Goal: Task Accomplishment & Management: Manage account settings

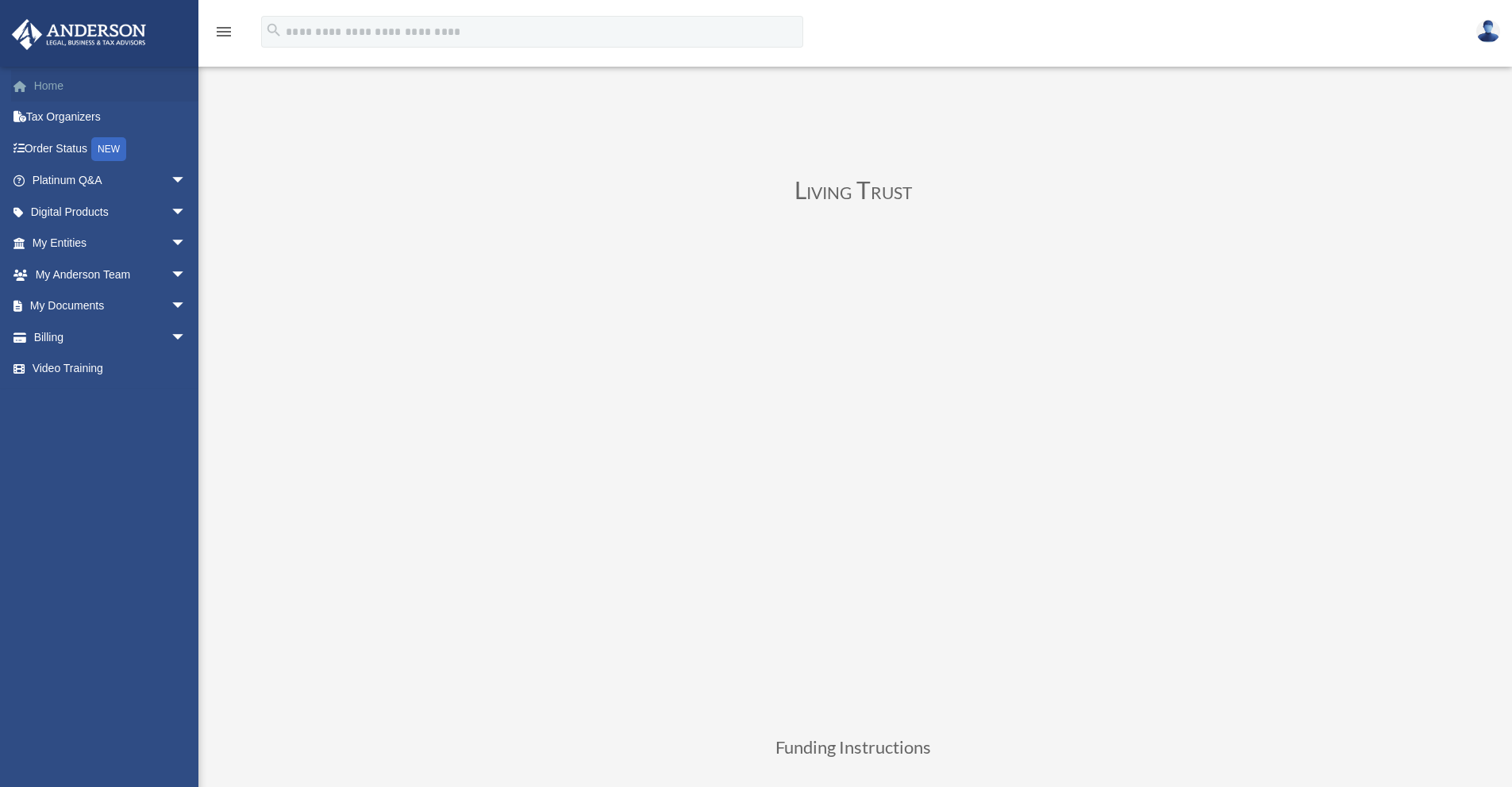
click at [68, 95] on link "Home" at bounding box center [111, 85] width 199 height 31
click at [230, 31] on icon "menu" at bounding box center [224, 31] width 19 height 19
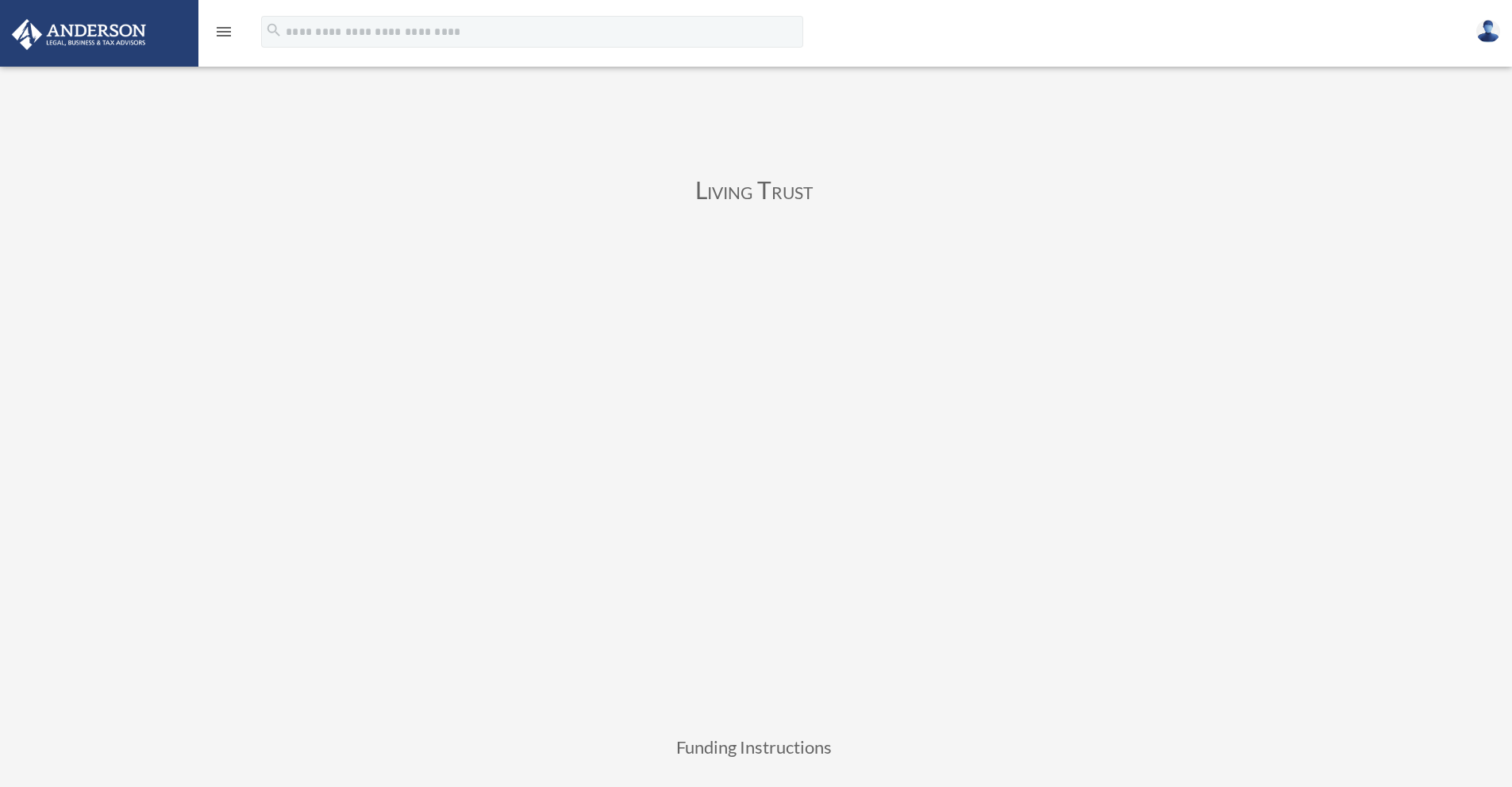
click at [230, 31] on icon "menu" at bounding box center [224, 31] width 19 height 19
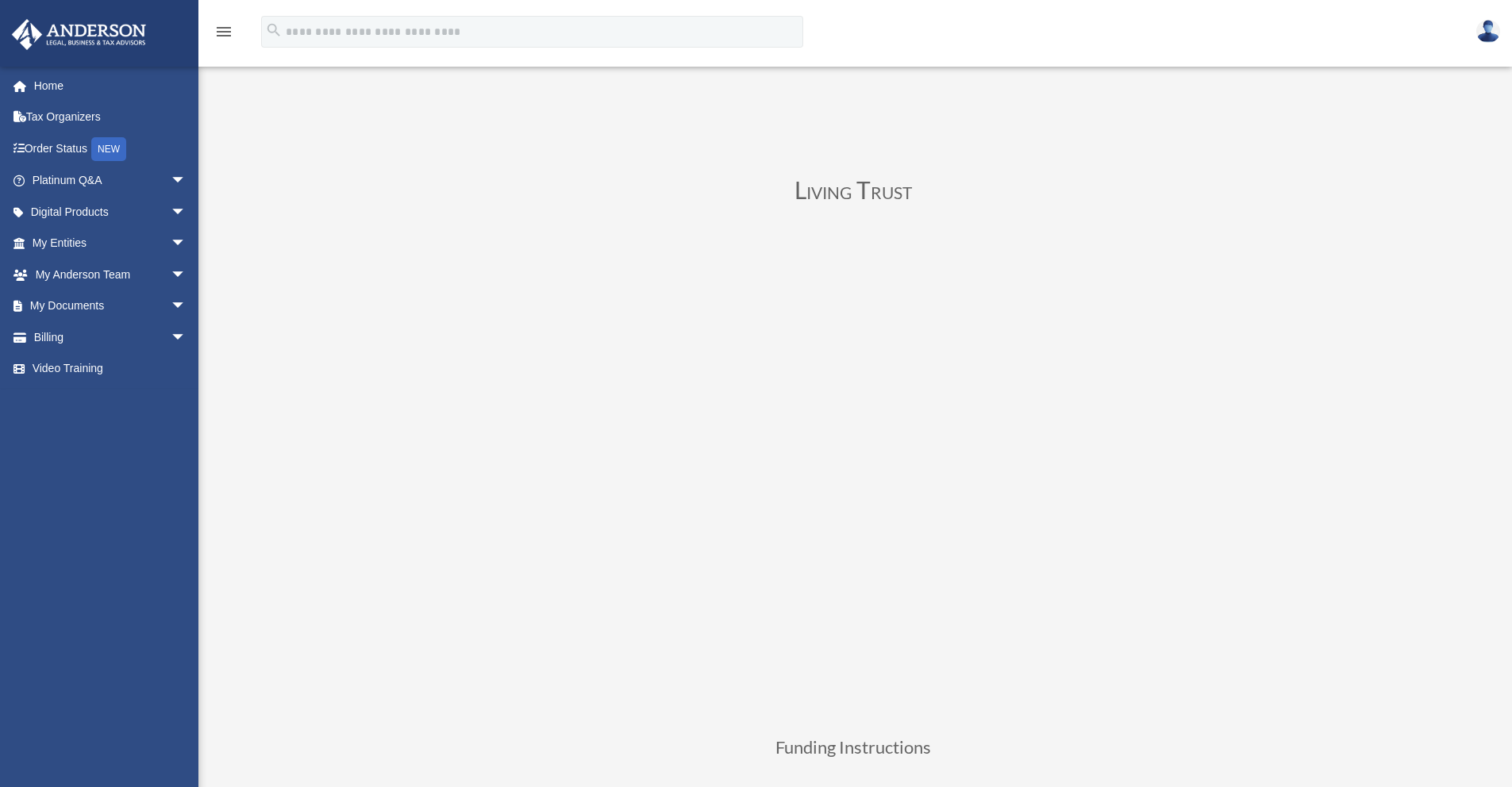
click at [1489, 36] on img at bounding box center [1487, 31] width 24 height 23
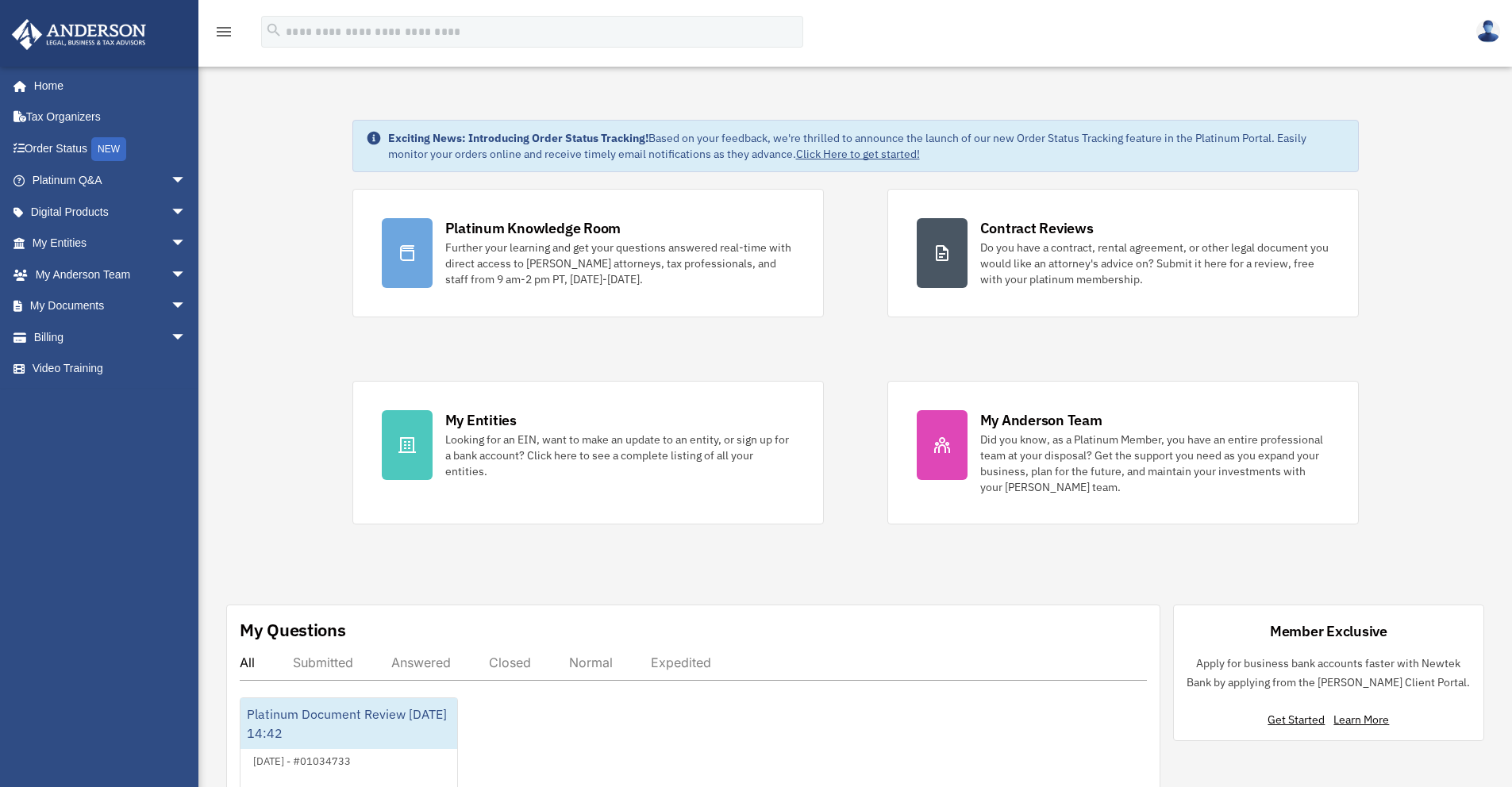
click at [1485, 41] on img at bounding box center [1487, 31] width 24 height 23
click at [1484, 35] on img at bounding box center [1487, 31] width 24 height 23
click at [1491, 31] on img at bounding box center [1487, 31] width 24 height 23
click at [1484, 29] on img at bounding box center [1487, 31] width 24 height 23
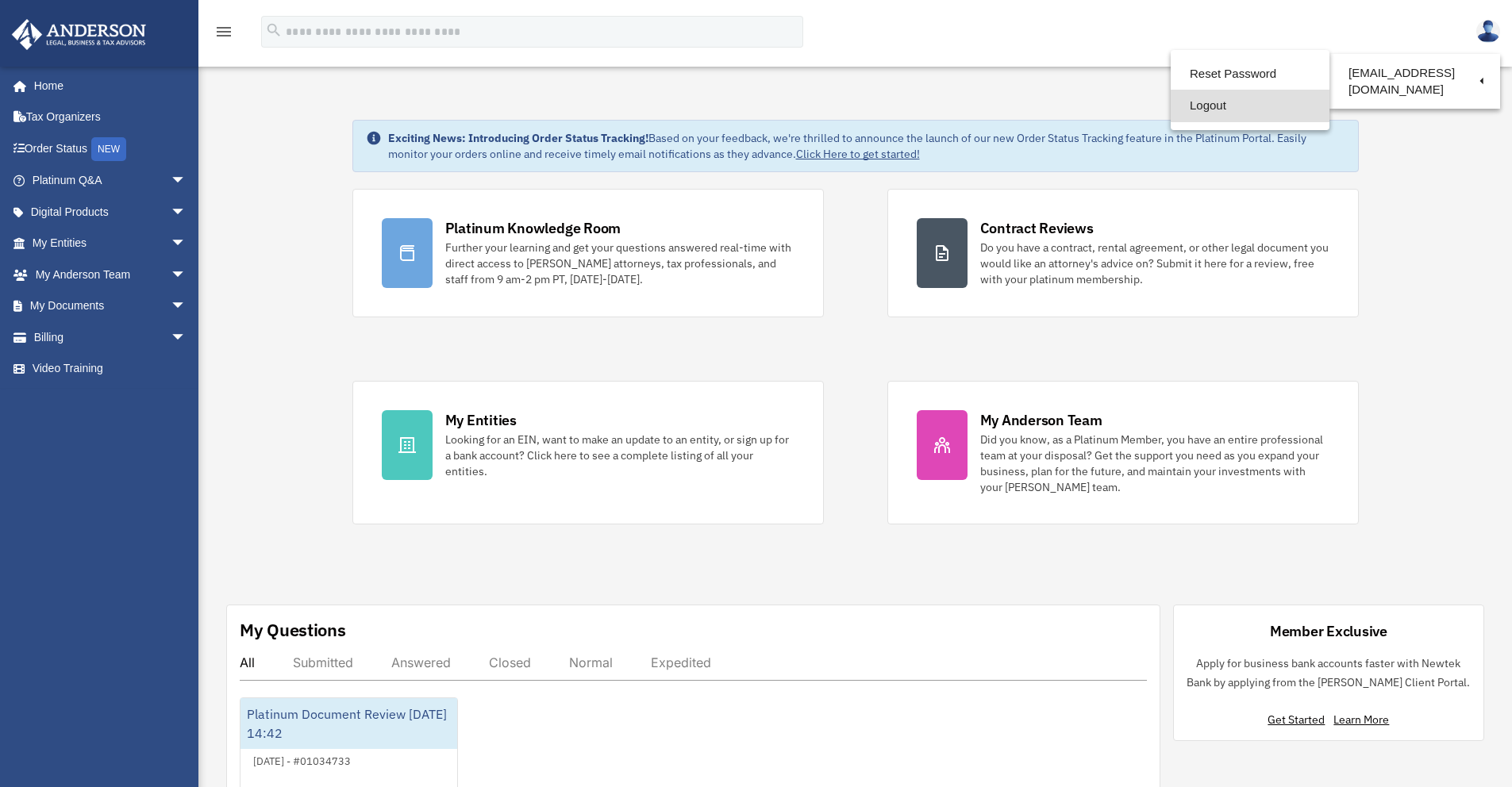
click at [1236, 114] on link "Logout" at bounding box center [1249, 106] width 158 height 32
